Goal: Check status: Check status

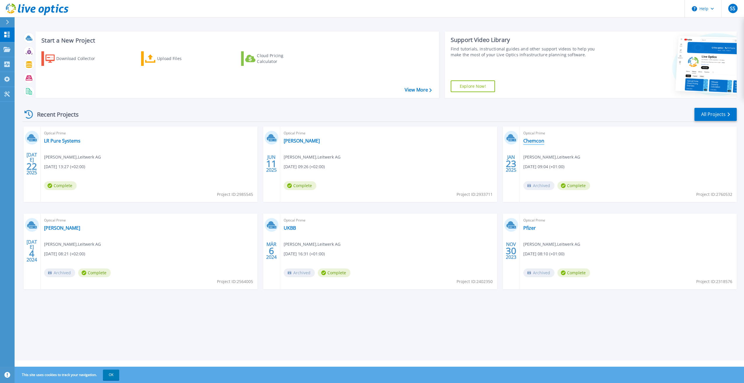
click at [535, 139] on link "Chemcon" at bounding box center [533, 141] width 21 height 6
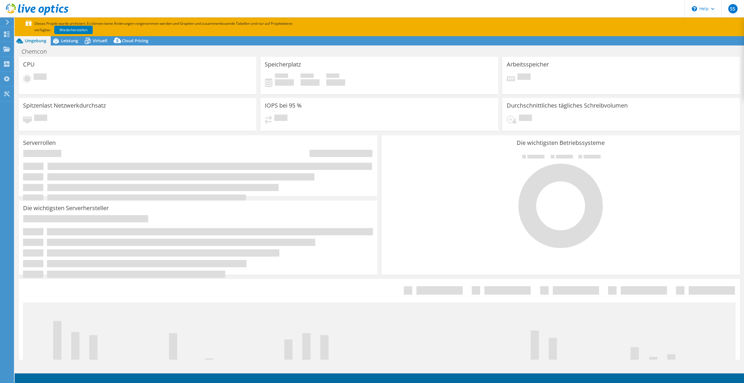
select select "USD"
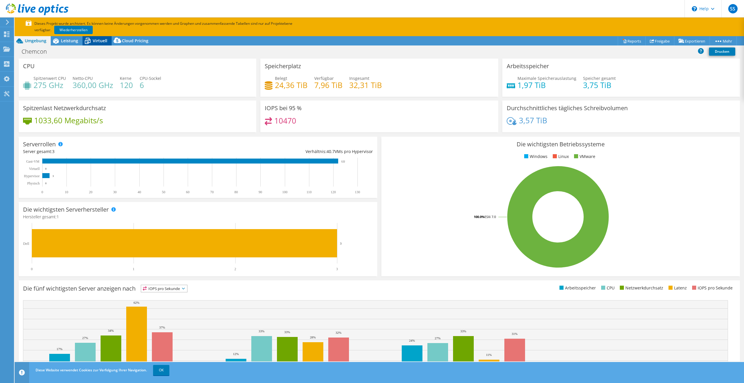
click at [97, 40] on span "Virtuell" at bounding box center [100, 41] width 15 height 6
